Goal: Information Seeking & Learning: Learn about a topic

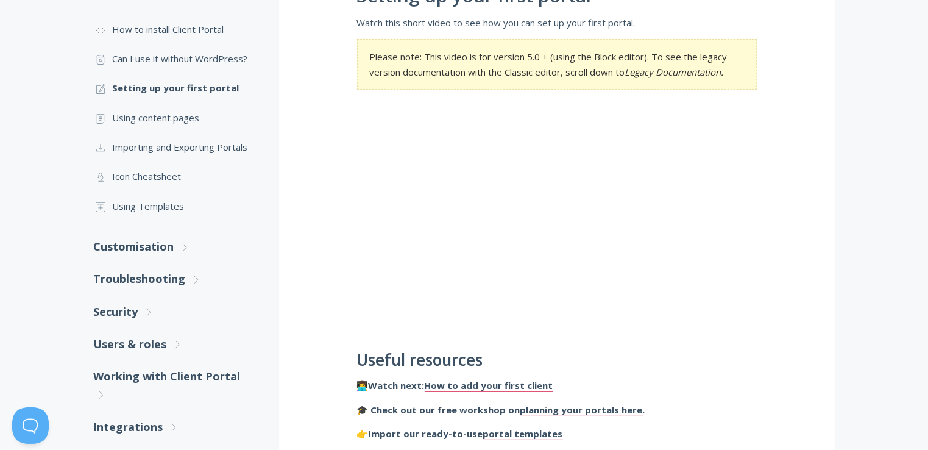
scroll to position [280, 0]
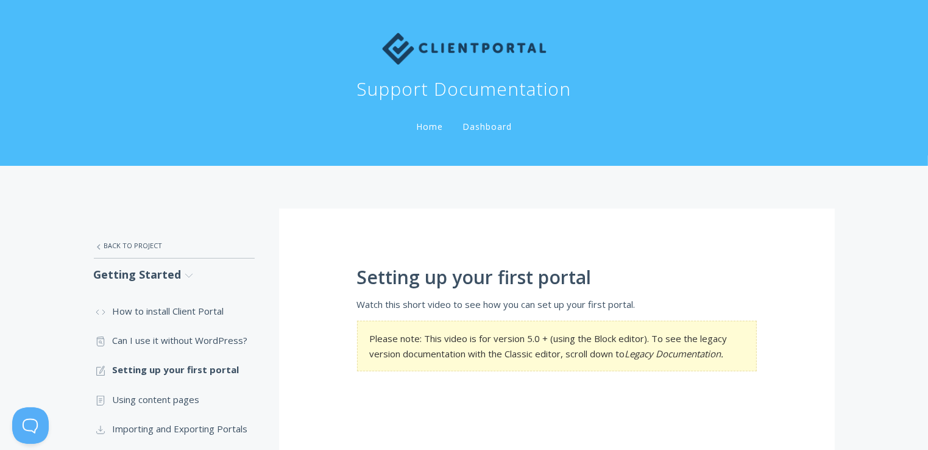
click at [448, 50] on img at bounding box center [464, 49] width 164 height 32
click at [425, 125] on link "Home" at bounding box center [430, 127] width 32 height 12
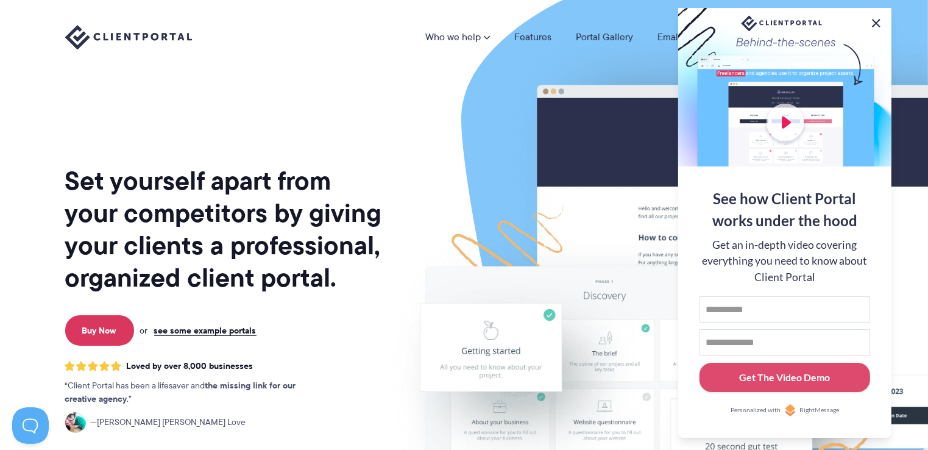
click at [877, 22] on button at bounding box center [876, 23] width 15 height 15
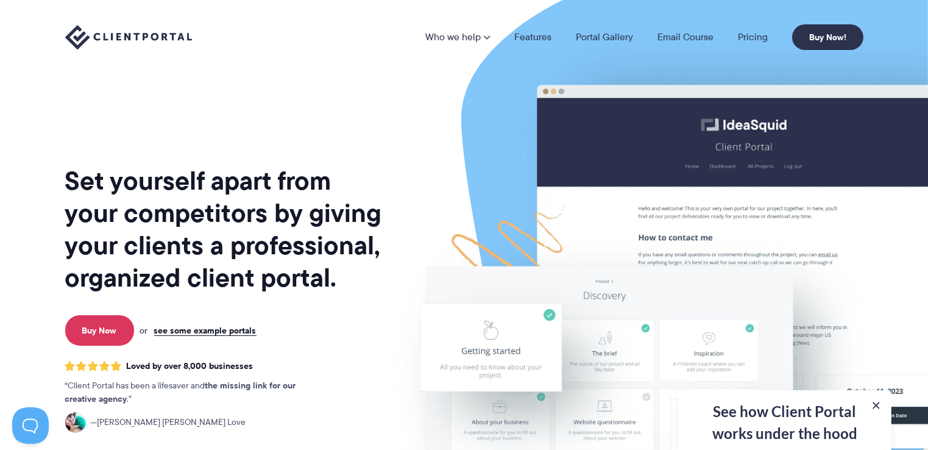
click at [225, 102] on div "Set yourself apart from your competitors by giving your clients a professional,…" at bounding box center [224, 302] width 319 height 584
click at [131, 36] on img at bounding box center [128, 37] width 127 height 25
